Goal: Information Seeking & Learning: Learn about a topic

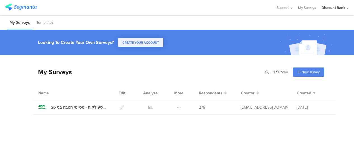
click at [150, 107] on icon at bounding box center [151, 107] width 4 height 4
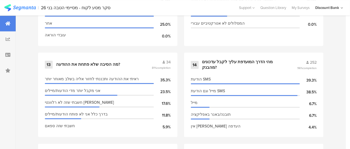
scroll to position [771, 0]
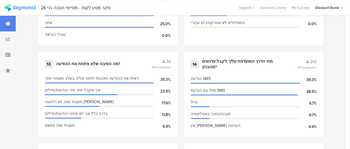
click at [236, 64] on div "מהי הדרך המועדפת עליך לקבל עדכונים מהבנק?" at bounding box center [242, 64] width 81 height 11
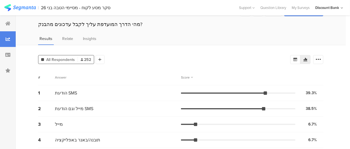
scroll to position [17, 0]
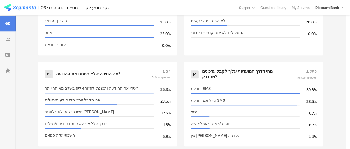
scroll to position [762, 0]
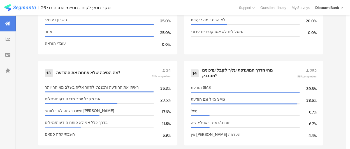
click at [235, 77] on div "14 מהי הדרך המועדפת עליך לקבל עדכונים מהבנק? 252 96% completion" at bounding box center [254, 73] width 126 height 11
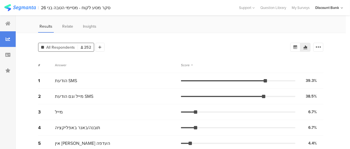
scroll to position [29, 0]
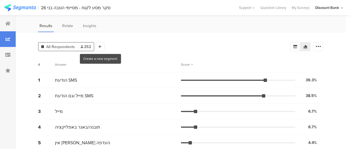
click at [101, 46] on div at bounding box center [99, 46] width 9 height 9
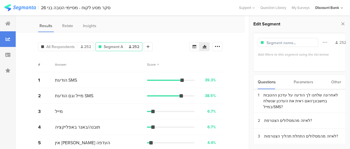
click at [305, 97] on div "לאחרונה שלחנו לך הודעה על עדכון ההטבות בחשבונךהאם ראית את העדכון שנשלח במייל/SM…" at bounding box center [302, 101] width 78 height 18
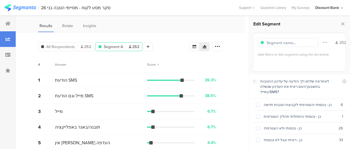
scroll to position [5, 0]
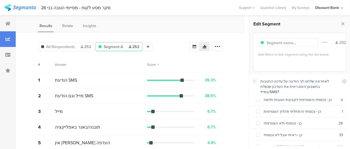
click at [284, 144] on div "לא זכור [PERSON_NAME] שקיבלתי הודעה" at bounding box center [298, 146] width 77 height 5
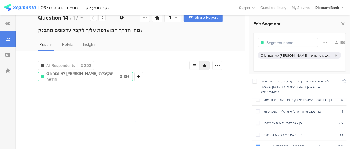
scroll to position [29, 0]
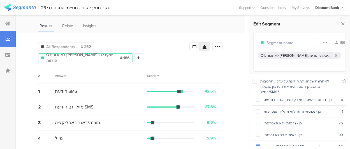
click at [288, 141] on section "לא זכור [PERSON_NAME] שקיבלתי הודעה 186" at bounding box center [299, 147] width 94 height 12
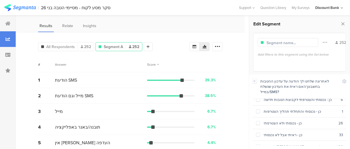
click at [285, 132] on div "כן - ראיתי אבל לא נכנסתי" at bounding box center [299, 134] width 79 height 5
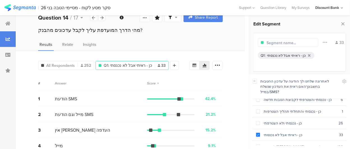
scroll to position [29, 0]
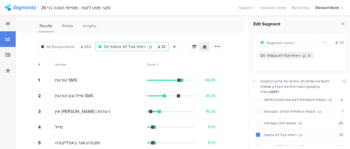
click at [273, 129] on section "כן - ראיתי אבל לא נכנסתי 33" at bounding box center [299, 135] width 94 height 12
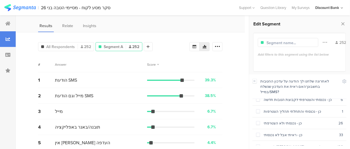
click at [258, 121] on span at bounding box center [258, 123] width 4 height 4
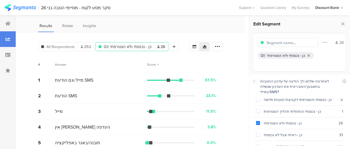
scroll to position [50, 0]
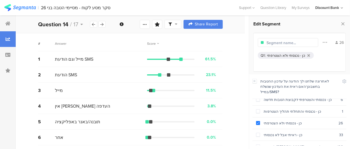
click at [343, 24] on icon at bounding box center [343, 24] width 6 height 8
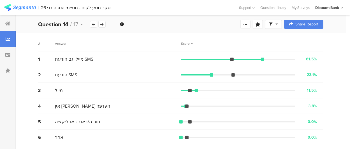
scroll to position [0, 0]
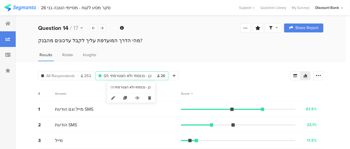
click at [148, 100] on icon at bounding box center [149, 97] width 11 height 9
